Goal: Task Accomplishment & Management: Use online tool/utility

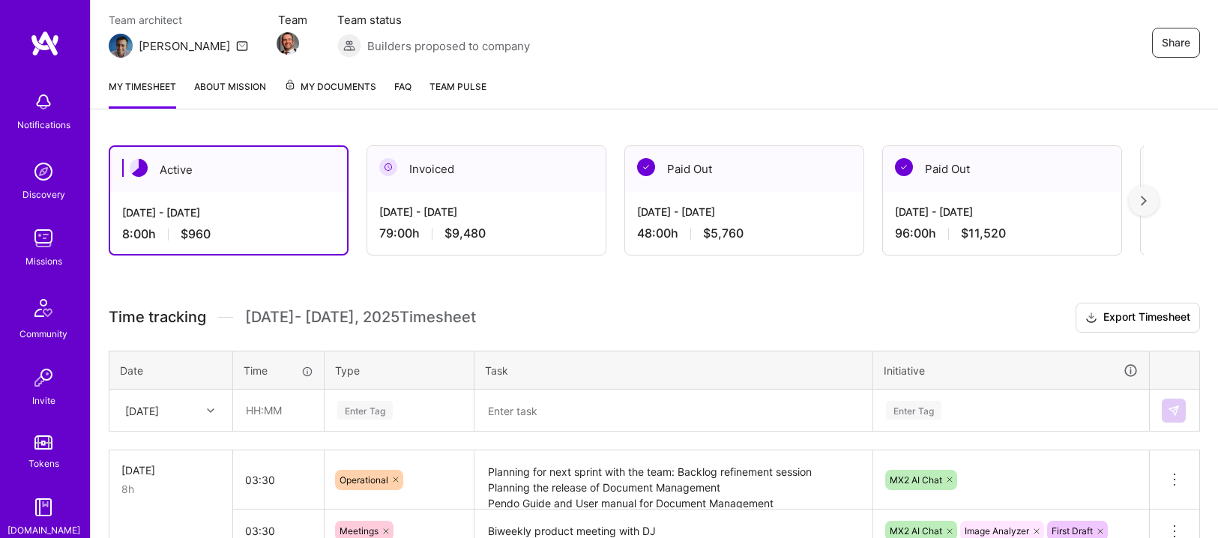
scroll to position [246, 0]
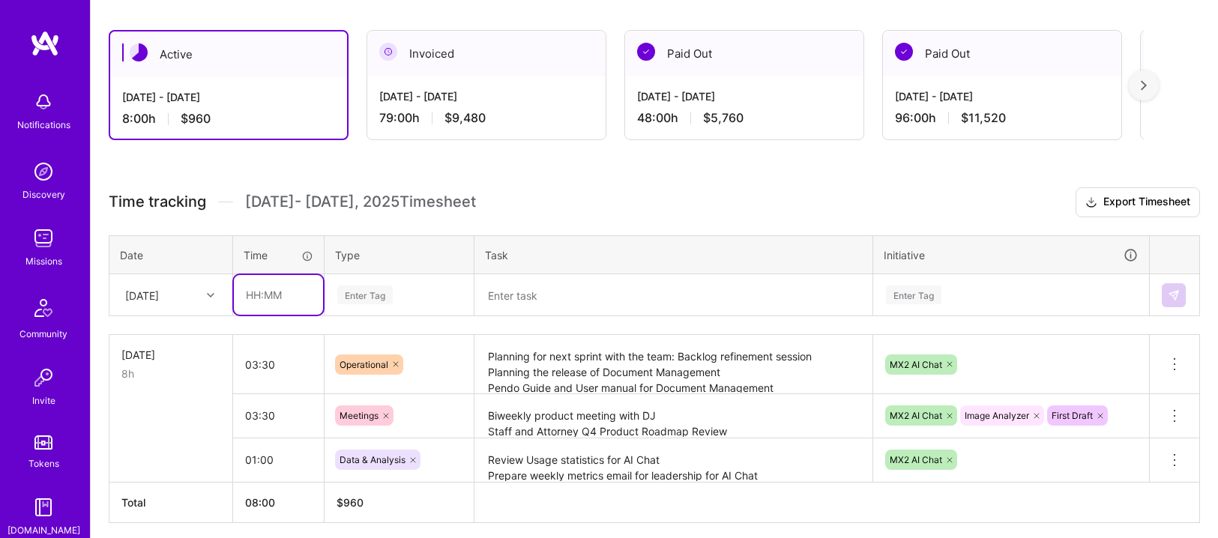
click at [259, 285] on input "text" at bounding box center [278, 295] width 89 height 40
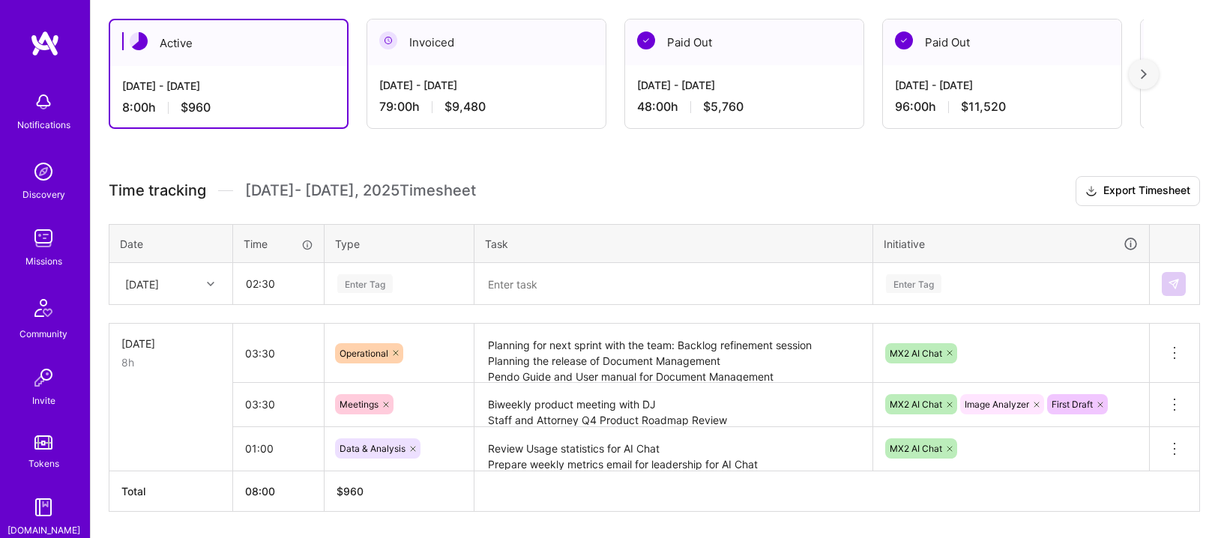
click at [365, 282] on div "Enter Tag" at bounding box center [399, 284] width 148 height 39
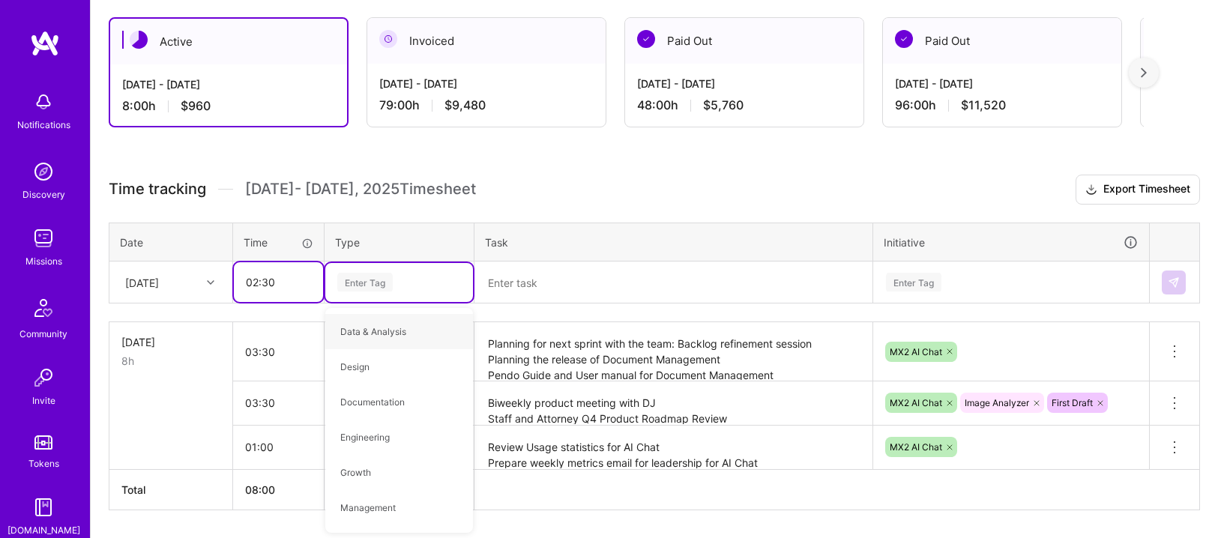
click at [253, 286] on input "02:30" at bounding box center [278, 282] width 89 height 40
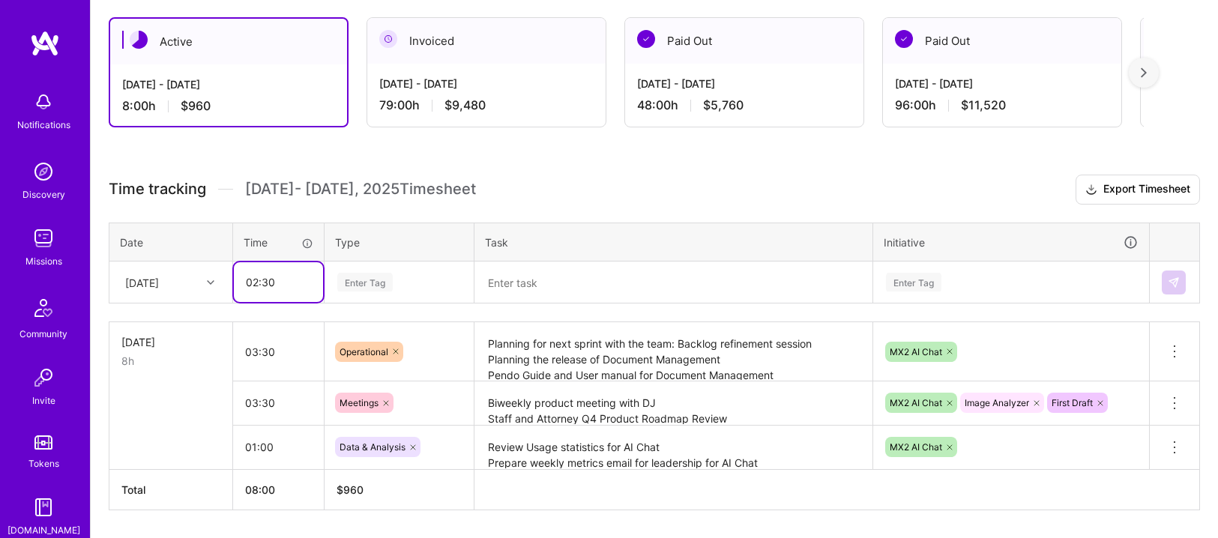
click at [261, 283] on input "02:30" at bounding box center [278, 282] width 89 height 40
type input "02:00"
click at [390, 286] on div "Enter Tag" at bounding box center [364, 282] width 55 height 23
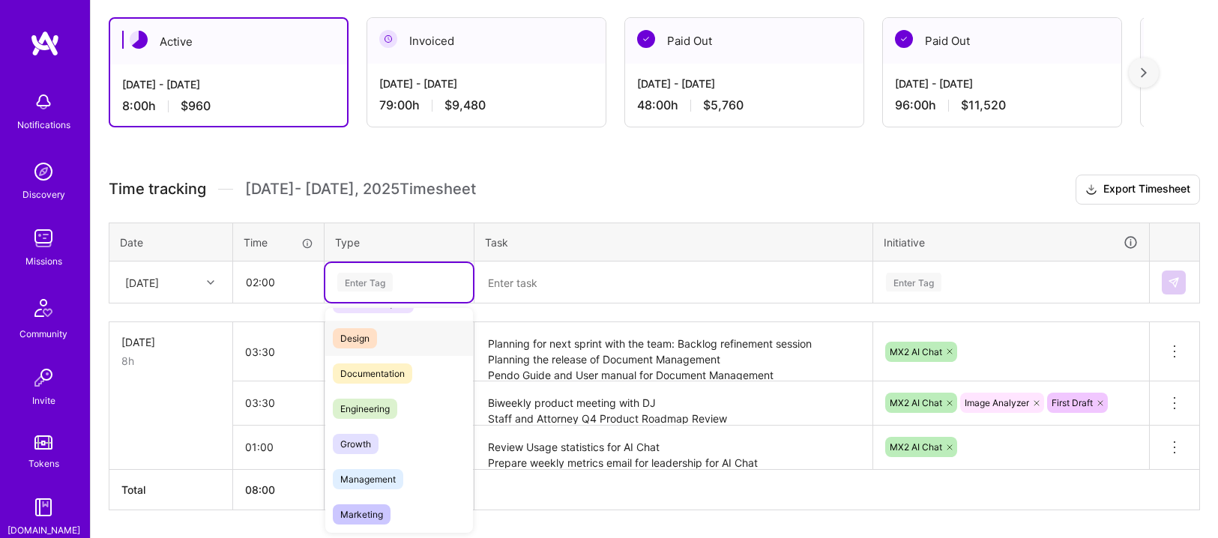
scroll to position [169, 0]
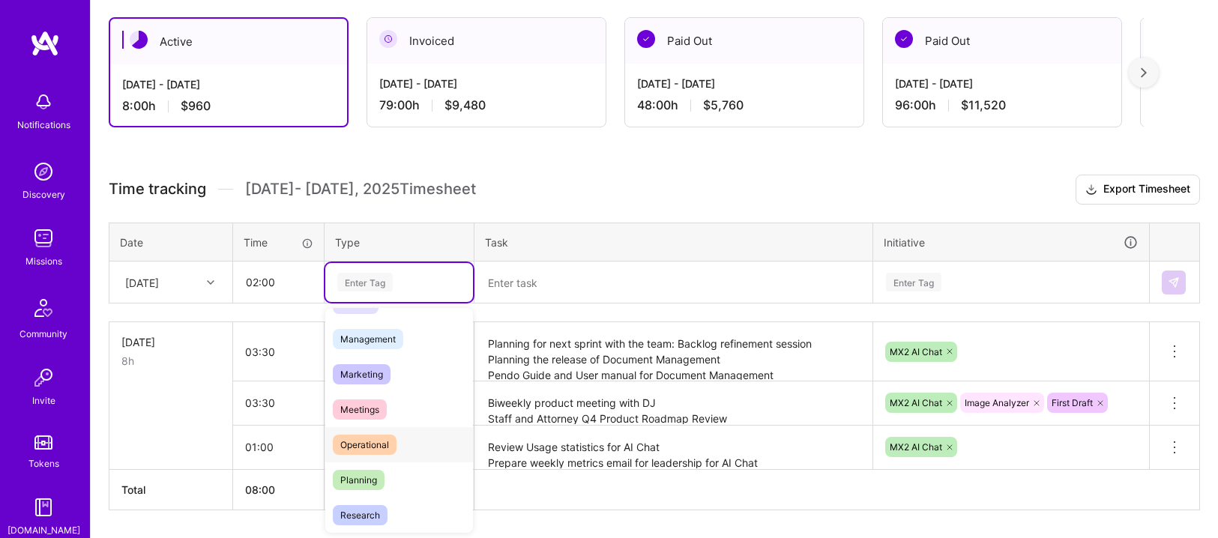
click at [379, 447] on span "Operational" at bounding box center [365, 445] width 64 height 20
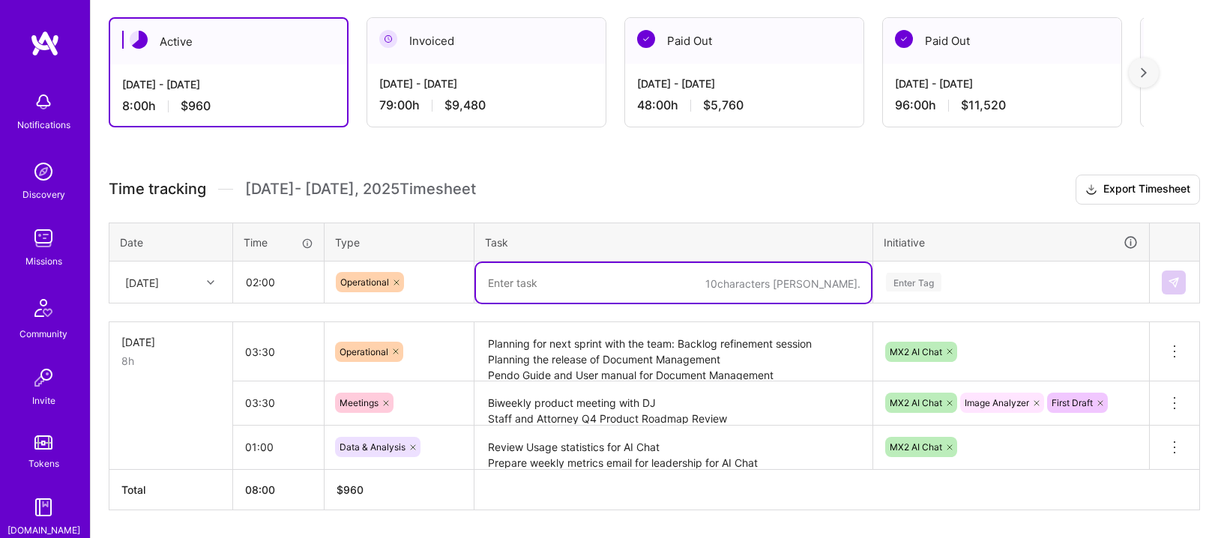
click at [511, 275] on textarea at bounding box center [673, 283] width 395 height 40
click at [585, 282] on textarea "Planning for Sprint 5 of Q3 2025" at bounding box center [673, 283] width 395 height 40
type textarea "Planning for Sprint 6 of Q3 2025"
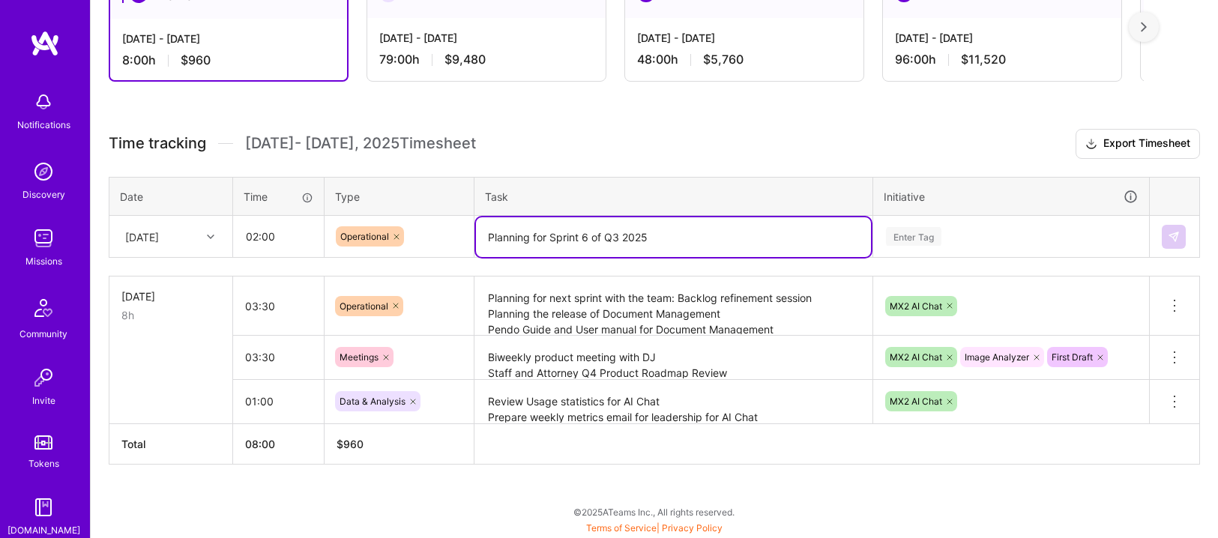
click at [902, 256] on div "Enter Tag" at bounding box center [1011, 236] width 274 height 39
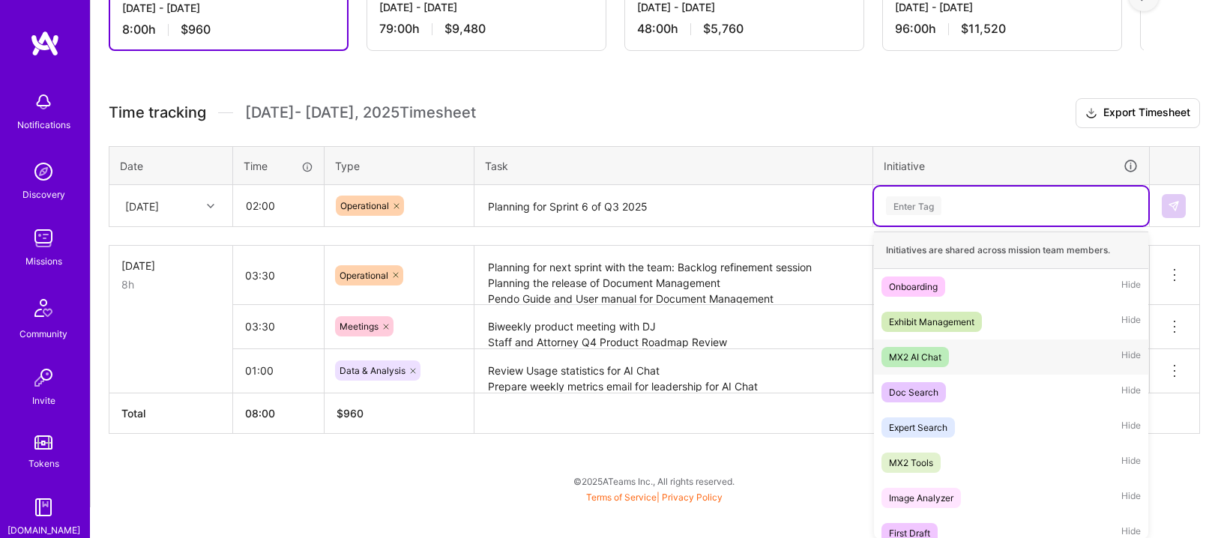
click at [924, 352] on div "MX2 AI Chat" at bounding box center [915, 357] width 52 height 16
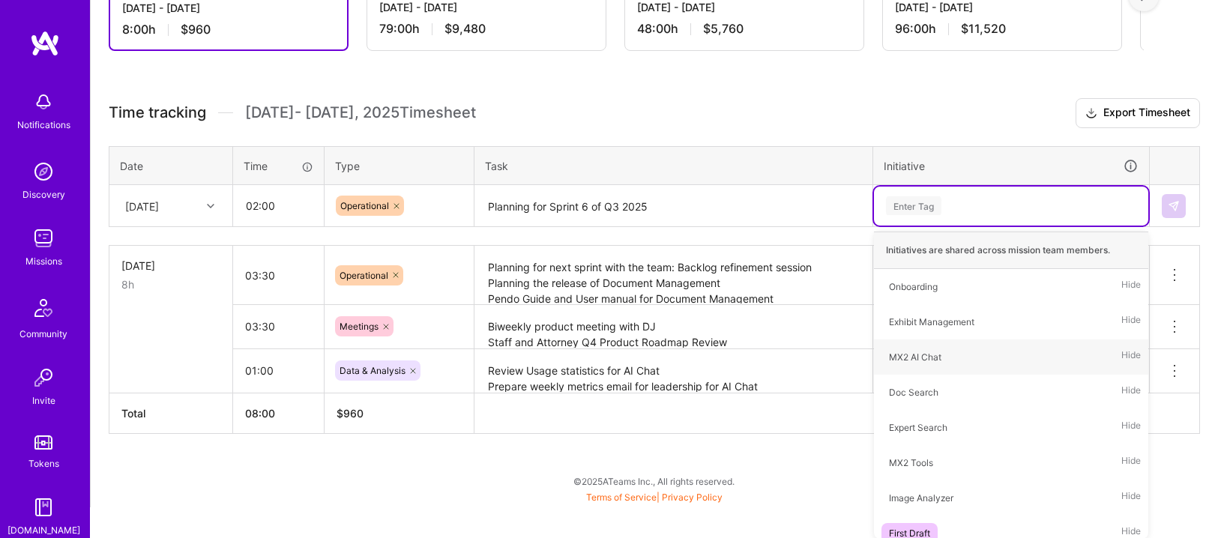
scroll to position [304, 0]
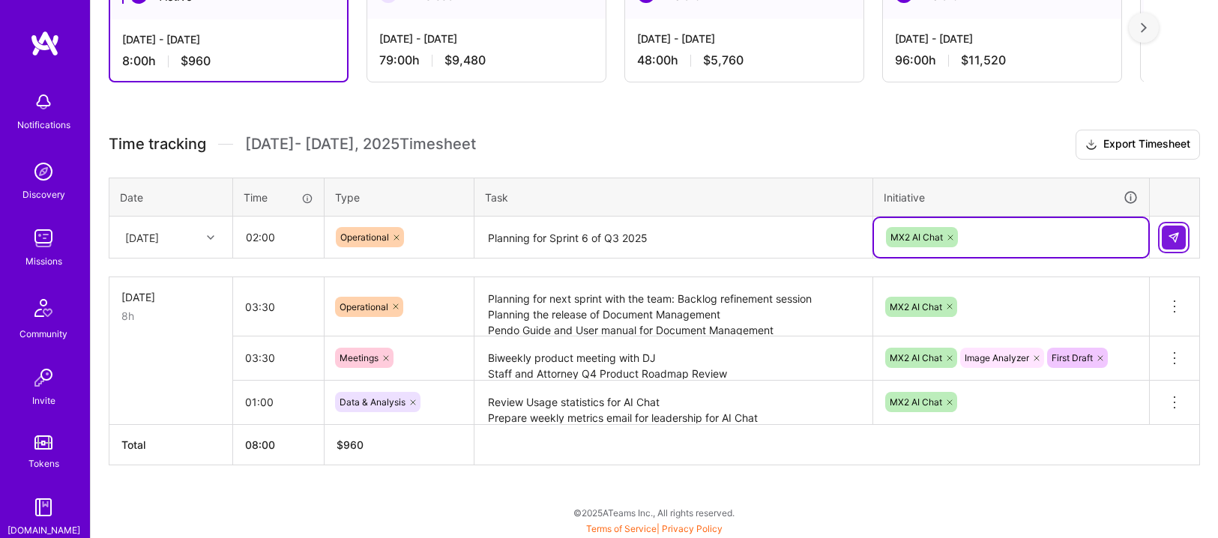
click at [1176, 235] on img at bounding box center [1174, 238] width 12 height 12
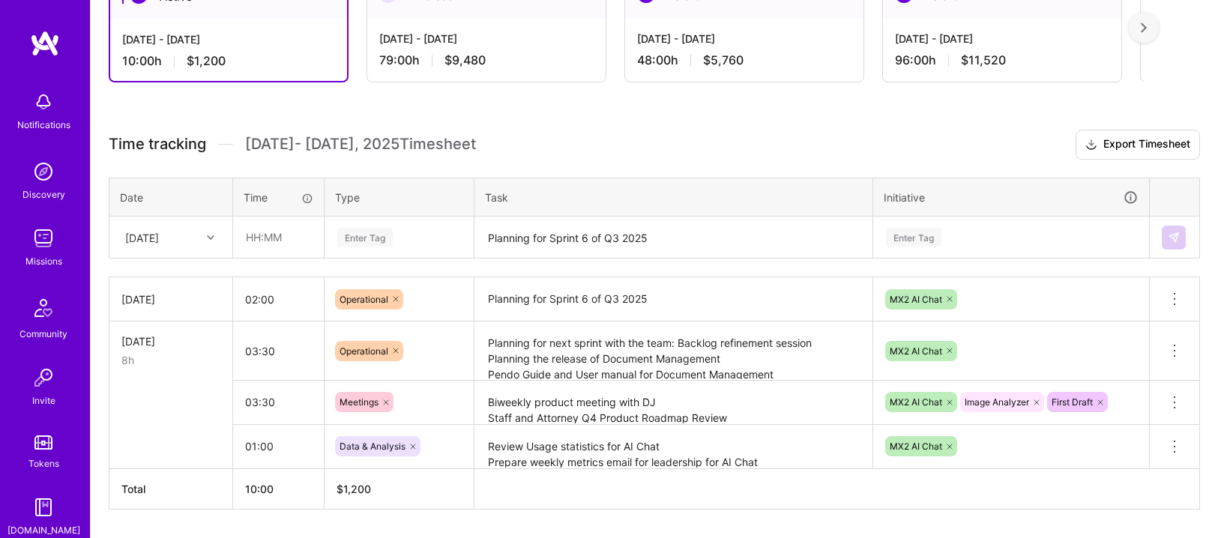
click at [715, 131] on h3 "Time tracking [DATE] - [DATE] Timesheet Export Timesheet" at bounding box center [654, 145] width 1091 height 30
click at [639, 358] on textarea "Planning for next sprint with the team: Backlog refinement session Planning the…" at bounding box center [673, 351] width 395 height 56
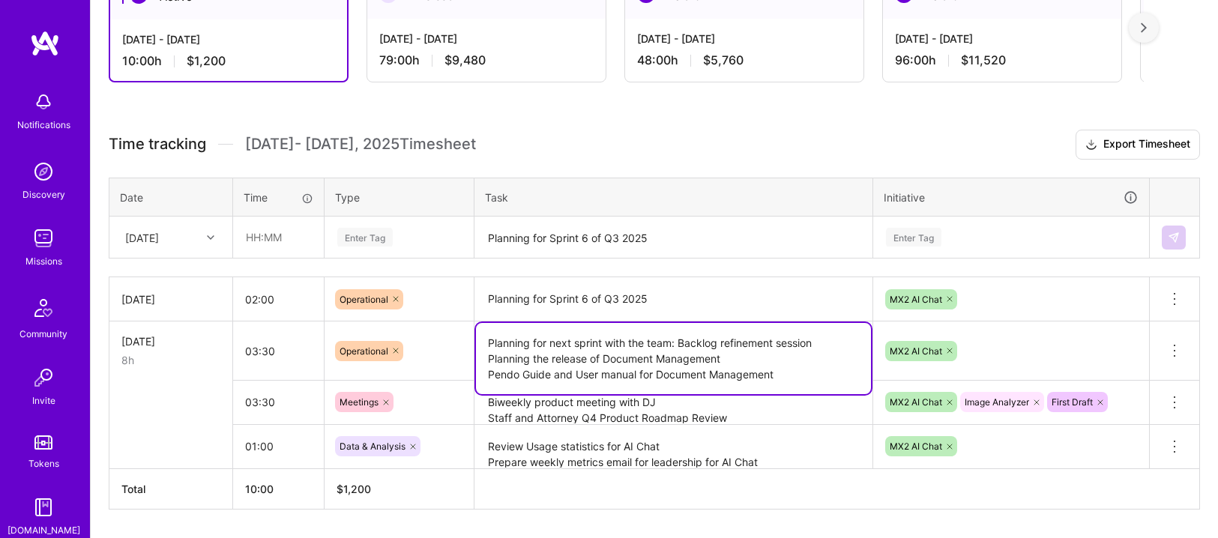
drag, startPoint x: 805, startPoint y: 375, endPoint x: 469, endPoint y: 359, distance: 336.2
click at [469, 359] on tr "[DATE] 8h 03:30 Operational Planning for next sprint with the team: Backlog ref…" at bounding box center [654, 351] width 1091 height 59
click at [825, 382] on textarea "Planning for next sprint with the team: Backlog refinement session Planning the…" at bounding box center [673, 358] width 395 height 71
drag, startPoint x: 792, startPoint y: 376, endPoint x: 459, endPoint y: 368, distance: 332.2
click at [459, 368] on tr "[DATE] 8h 03:30 Operational Planning for next sprint with the team: Backlog ref…" at bounding box center [654, 351] width 1091 height 59
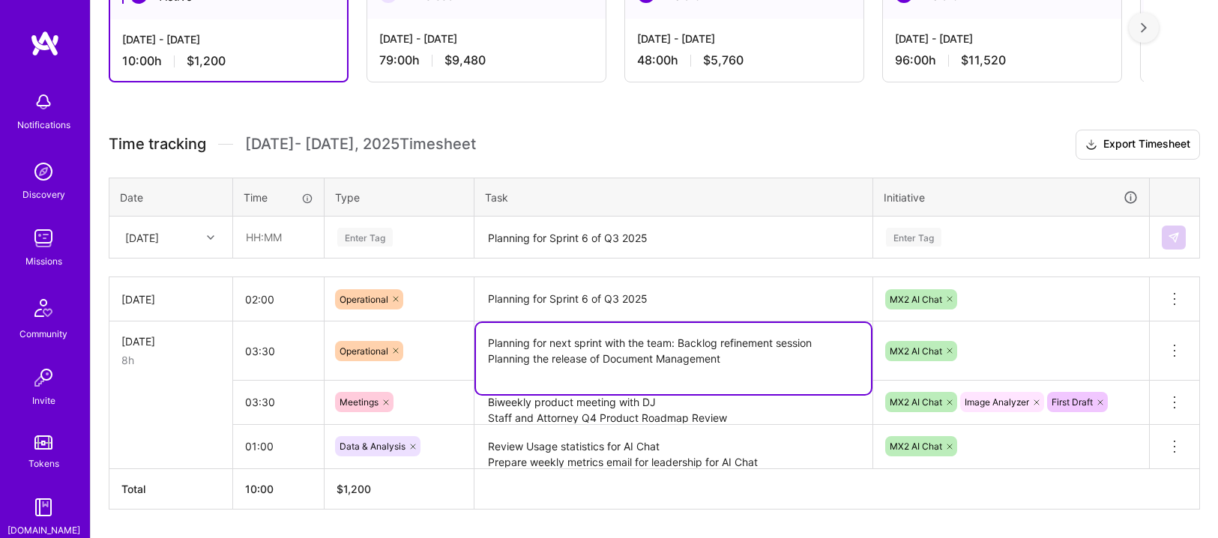
click at [517, 370] on textarea "Planning for next sprint with the team: Backlog refinement session Planning the…" at bounding box center [673, 358] width 395 height 71
type textarea "Planning for next sprint with the team: Backlog refinement session Planning the…"
click at [605, 284] on textarea "Planning for Sprint 6 of Q3 2025" at bounding box center [673, 299] width 395 height 41
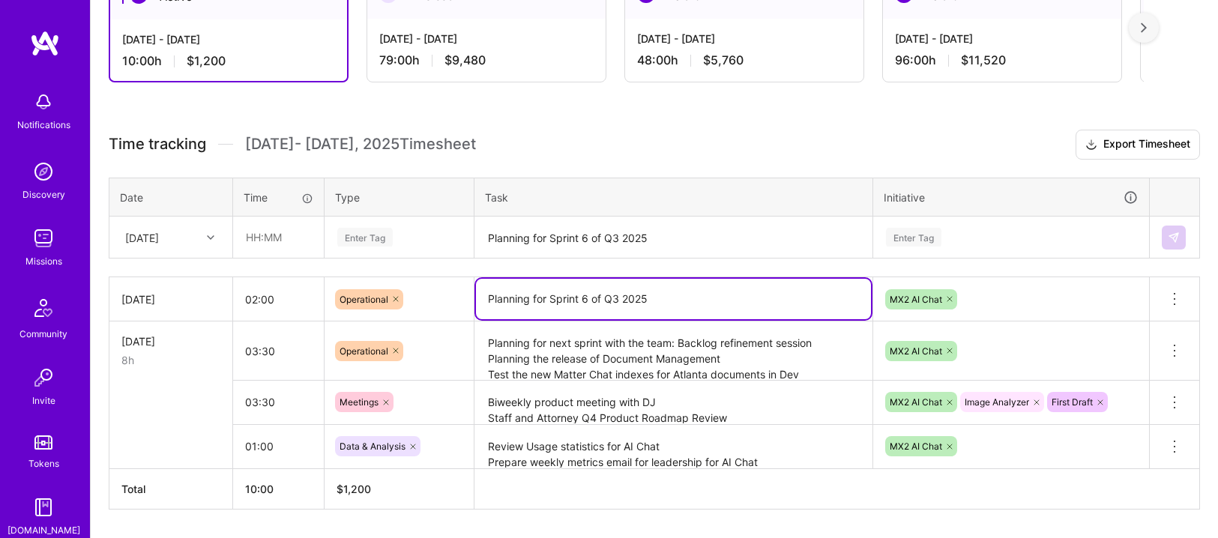
click at [690, 308] on textarea "Planning for Sprint 6 of Q3 2025" at bounding box center [673, 299] width 395 height 40
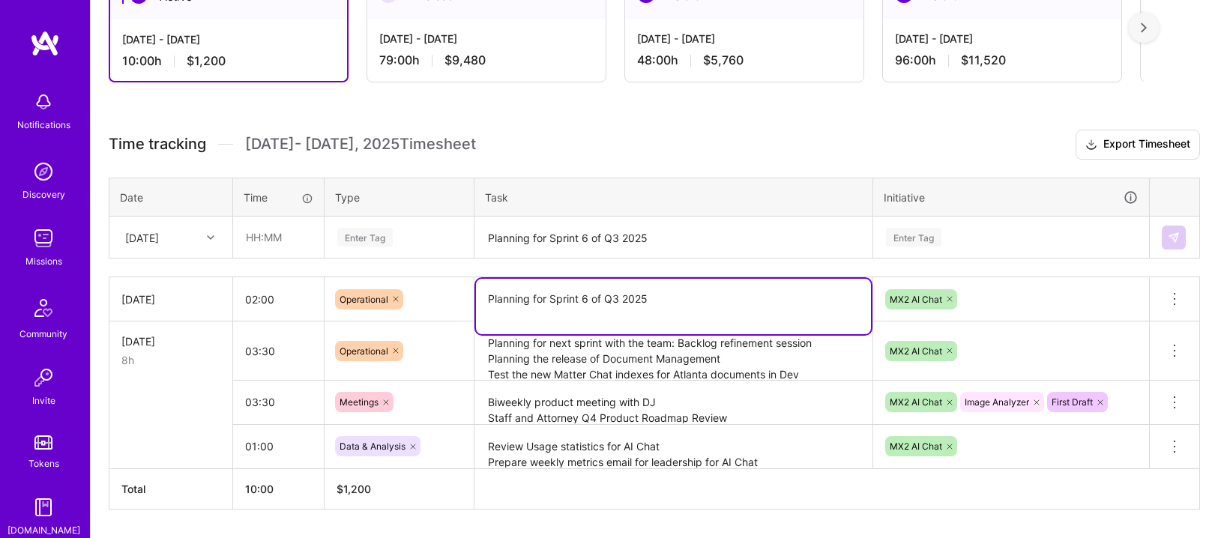
paste textarea "Pendo Guide and User manual for Document Management"
type textarea "Planning for Sprint 6 of Q3 2025 Pendo Guide and User manual for Document Manag…"
click at [612, 229] on textarea "Planning for Sprint 6 of Q3 2025" at bounding box center [673, 238] width 395 height 40
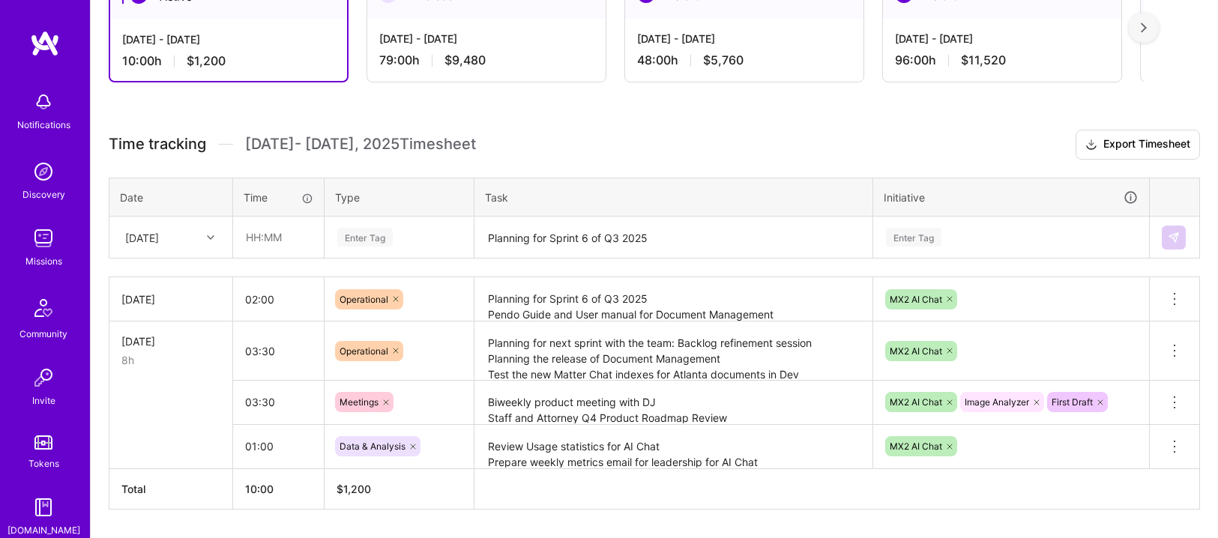
click at [39, 43] on img at bounding box center [45, 43] width 30 height 27
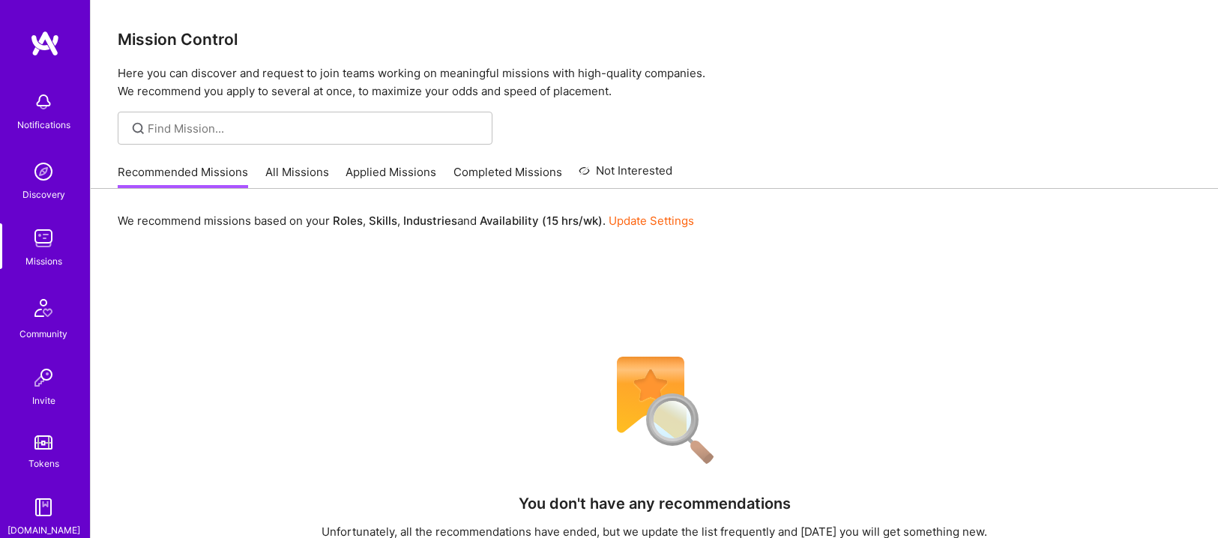
click at [268, 171] on link "All Missions" at bounding box center [297, 176] width 64 height 25
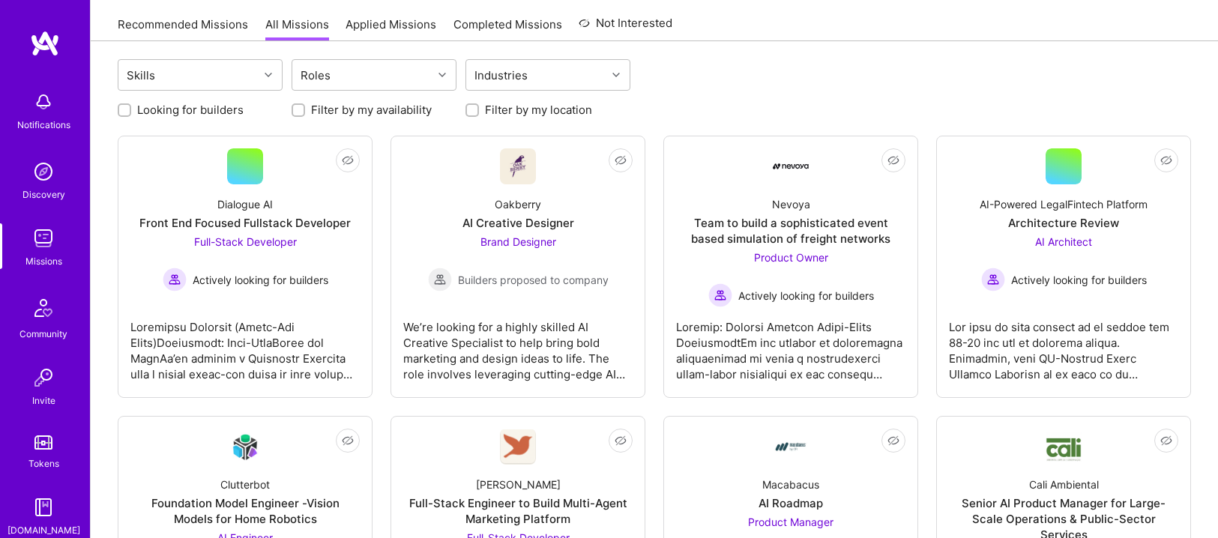
scroll to position [175, 0]
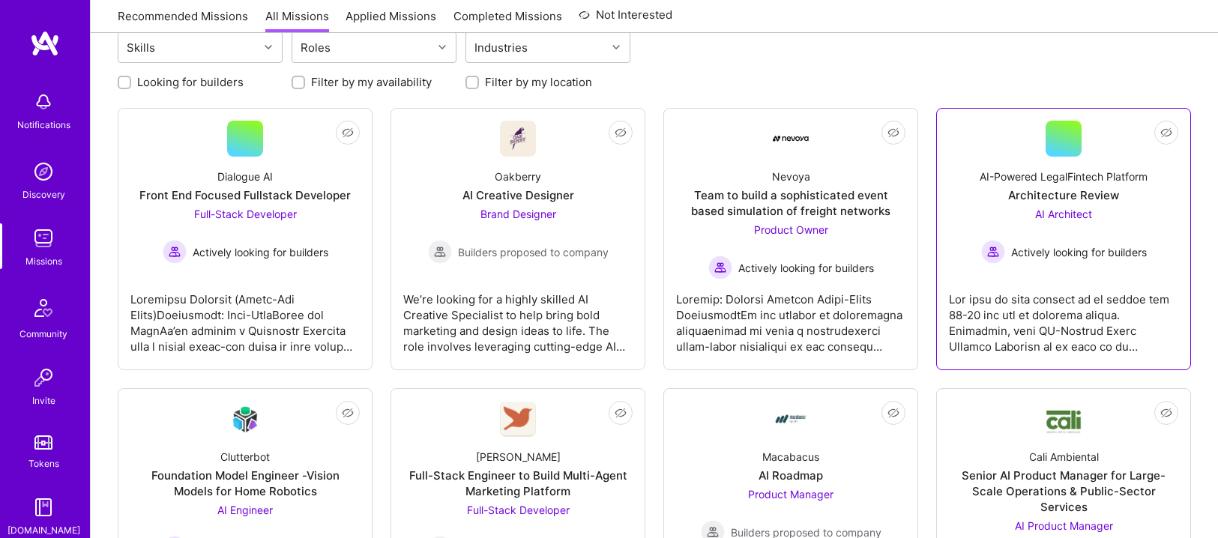
click at [1077, 175] on div "AI-Powered LegalFintech Platform" at bounding box center [1064, 177] width 168 height 16
